Goal: Task Accomplishment & Management: Use online tool/utility

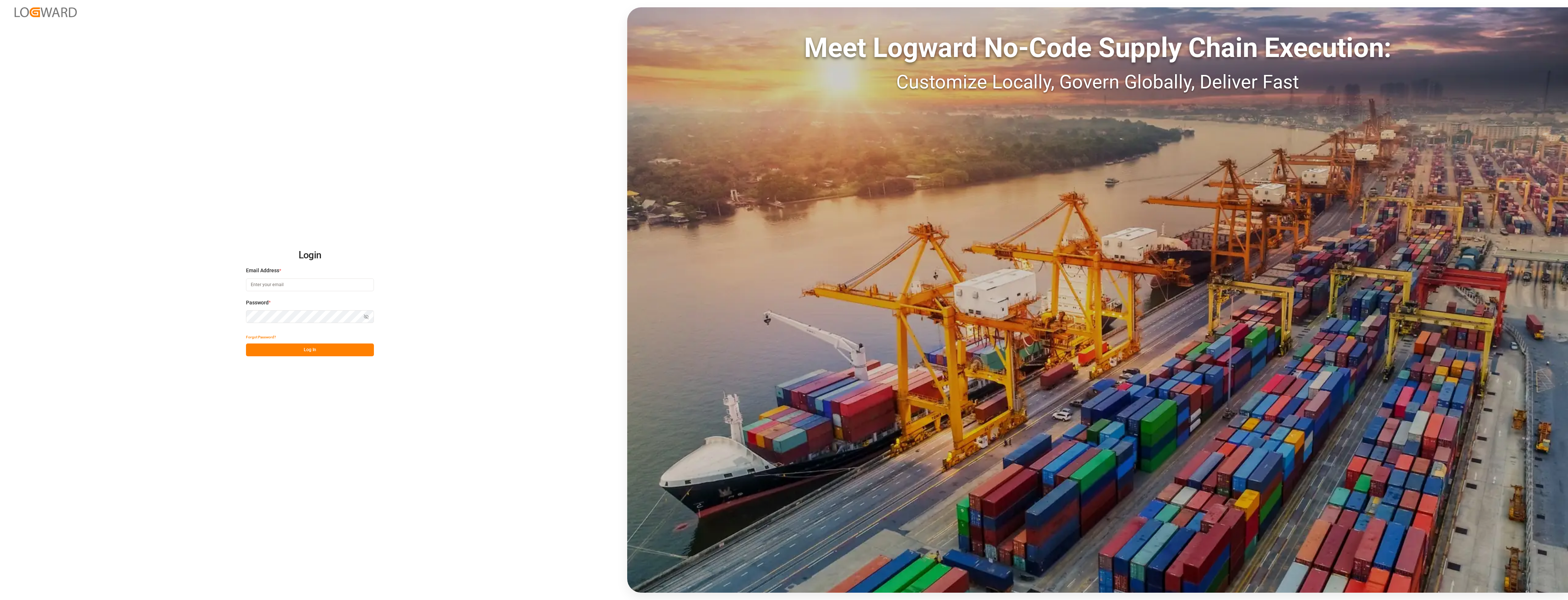
type input "[PERSON_NAME][EMAIL_ADDRESS][PERSON_NAME][DOMAIN_NAME]"
click at [321, 350] on button "Log In" at bounding box center [309, 350] width 128 height 13
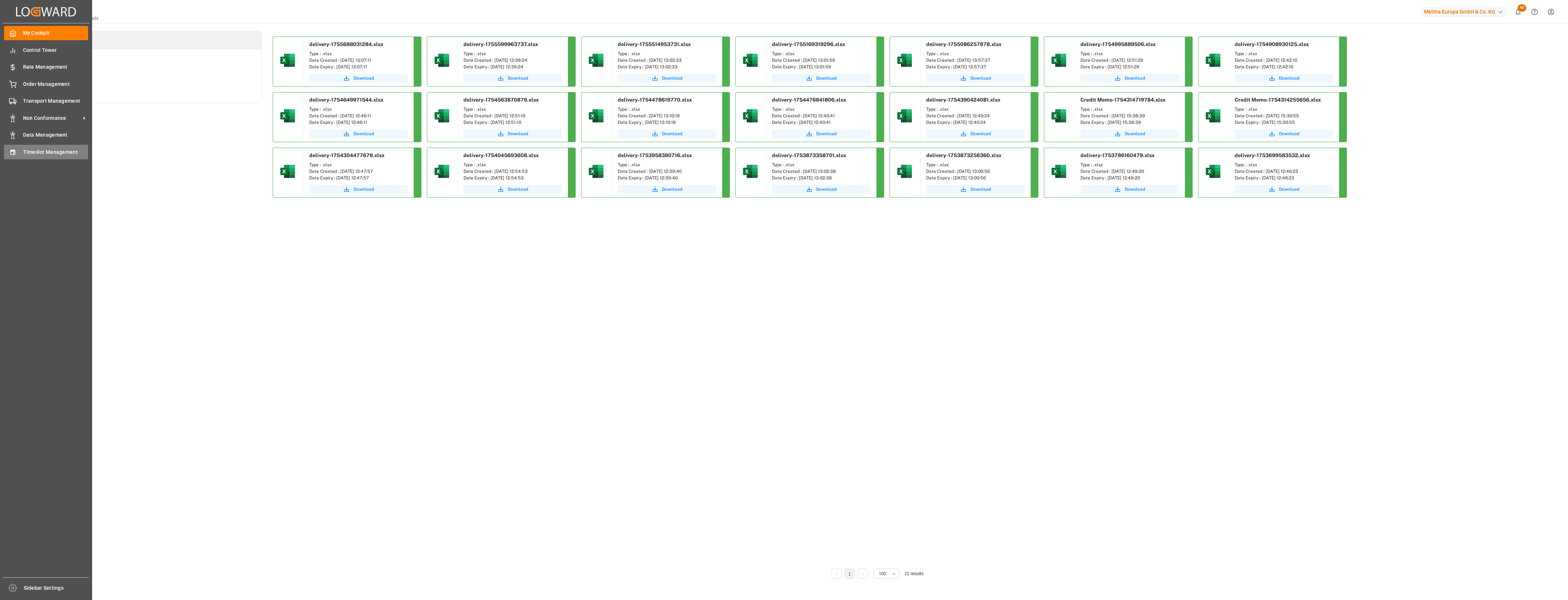
click at [23, 149] on span "Timeslot Management" at bounding box center [55, 152] width 66 height 8
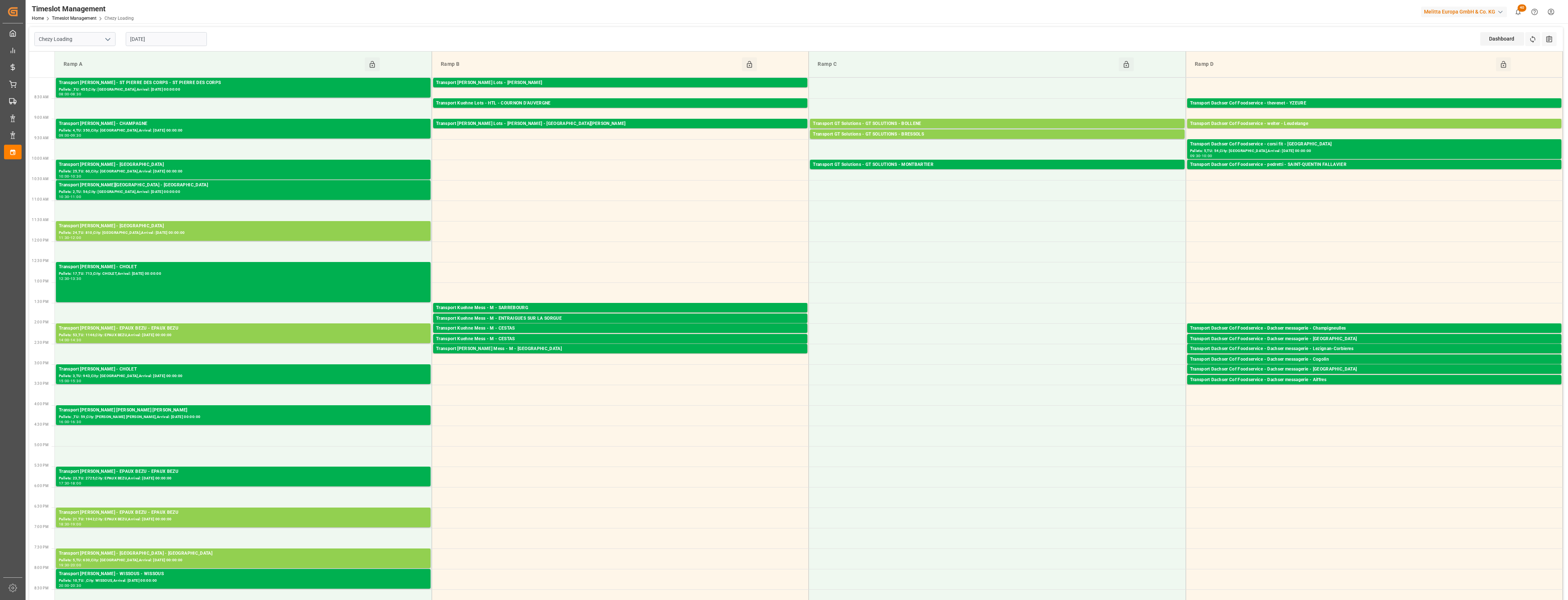
click at [178, 45] on input "[DATE]" at bounding box center [166, 39] width 81 height 14
click at [180, 127] on span "21" at bounding box center [178, 125] width 5 height 5
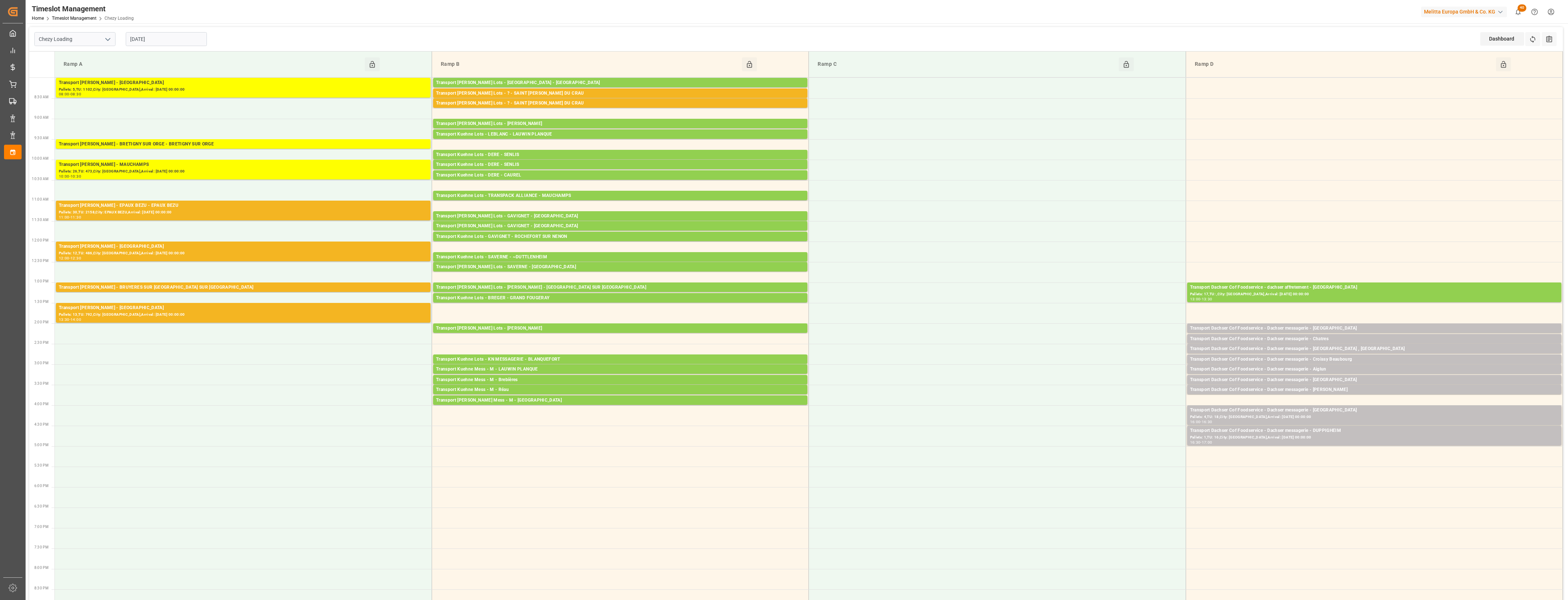
click at [150, 37] on input "[DATE]" at bounding box center [166, 39] width 81 height 14
click at [165, 127] on span "20" at bounding box center [163, 125] width 5 height 5
type input "[DATE]"
